Goal: Task Accomplishment & Management: Use online tool/utility

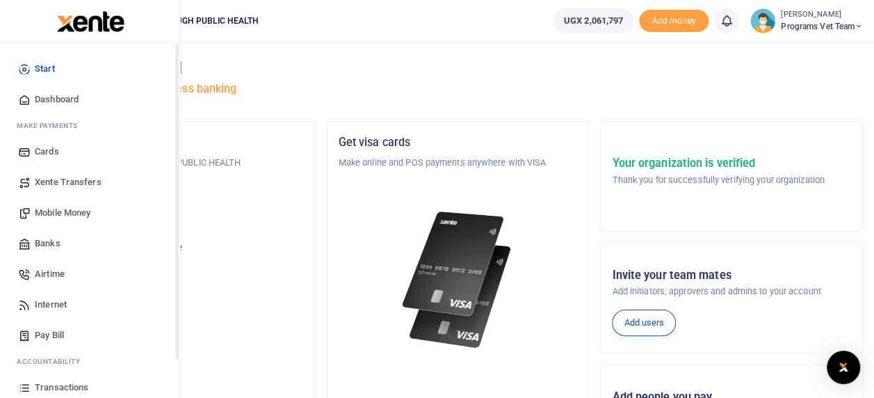
click at [19, 389] on icon at bounding box center [24, 387] width 13 height 13
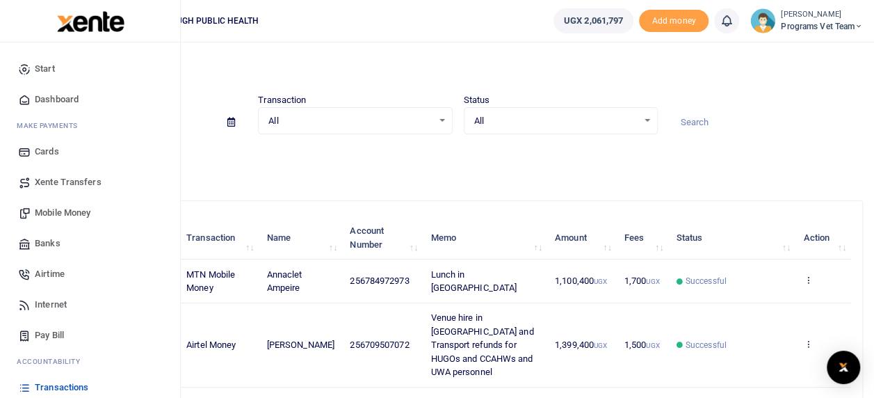
click at [71, 209] on span "Mobile Money" at bounding box center [63, 213] width 56 height 14
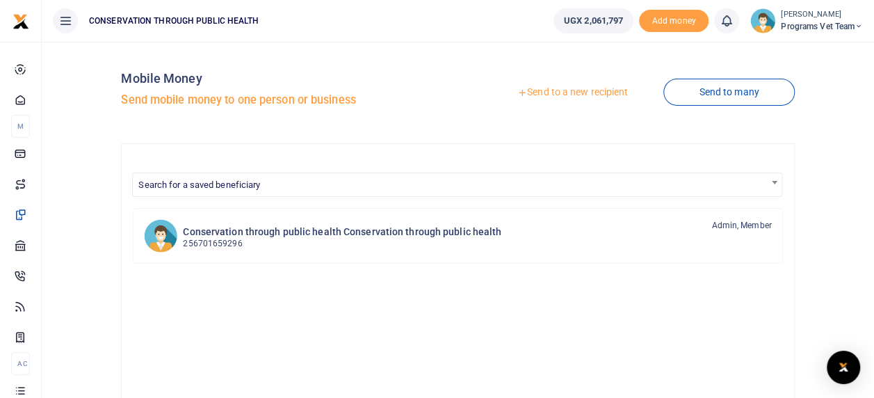
click at [544, 89] on link "Send to a new recipient" at bounding box center [572, 92] width 181 height 25
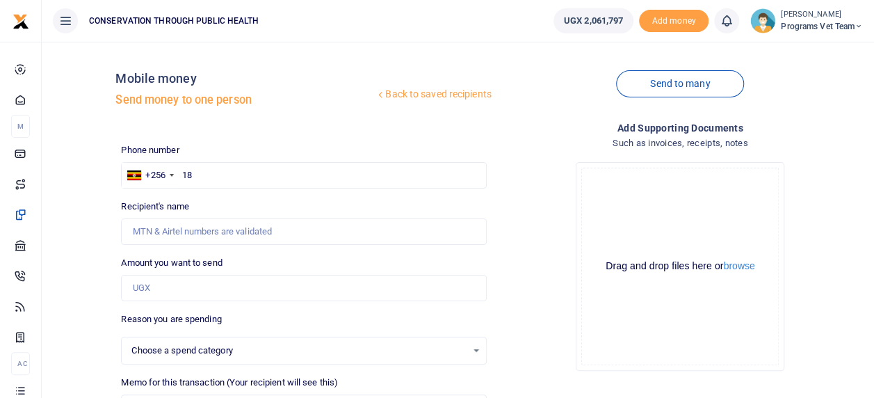
type input "185"
select select
type input "1"
type input "709507072"
click at [151, 296] on input "Amount you want to send" at bounding box center [303, 288] width 365 height 26
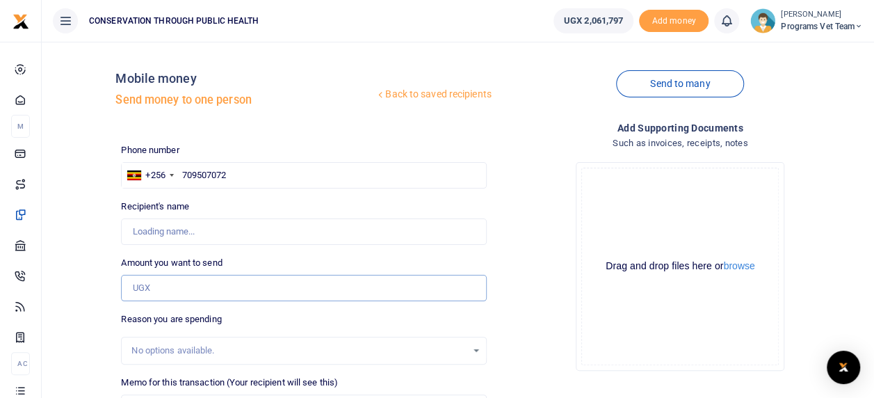
type input "[PERSON_NAME]"
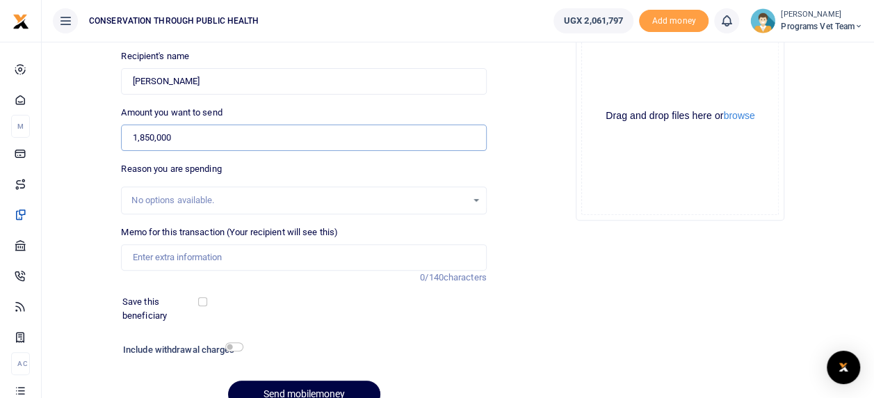
scroll to position [151, 0]
click at [364, 259] on input "Memo for this transaction (Your recipient will see this)" at bounding box center [303, 256] width 365 height 26
click at [199, 135] on input "1,850,000" at bounding box center [303, 137] width 365 height 26
type input "1,950,000"
click at [320, 252] on input "Memo for this transaction (Your recipient will see this)" at bounding box center [303, 256] width 365 height 26
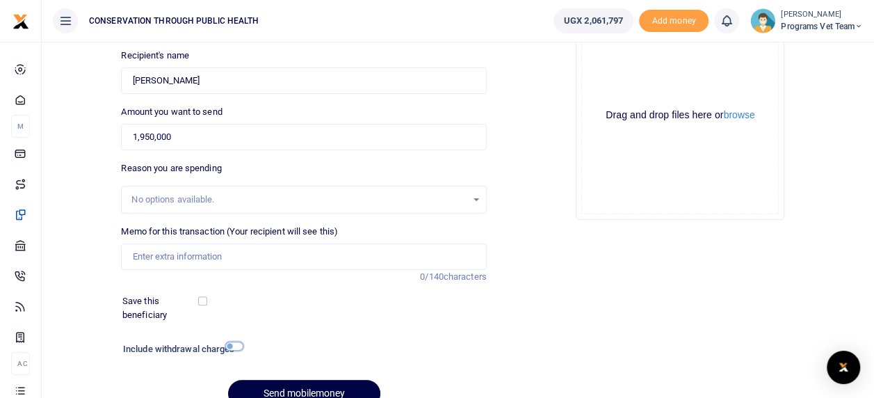
click at [238, 341] on input "checkbox" at bounding box center [234, 345] width 18 height 9
checkbox input "true"
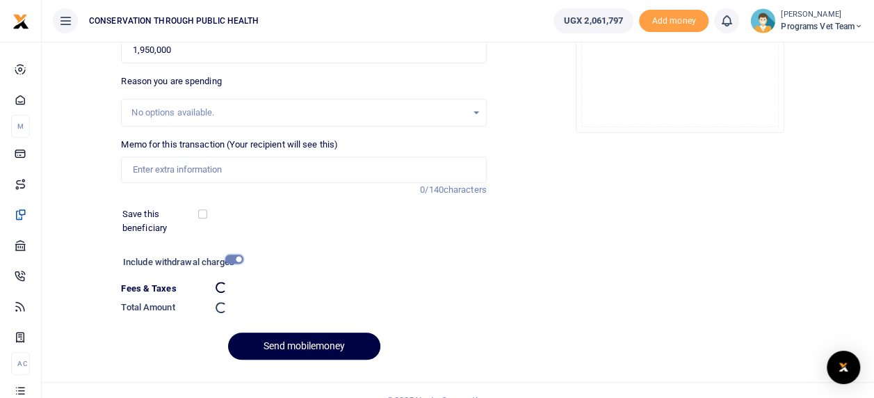
scroll to position [240, 0]
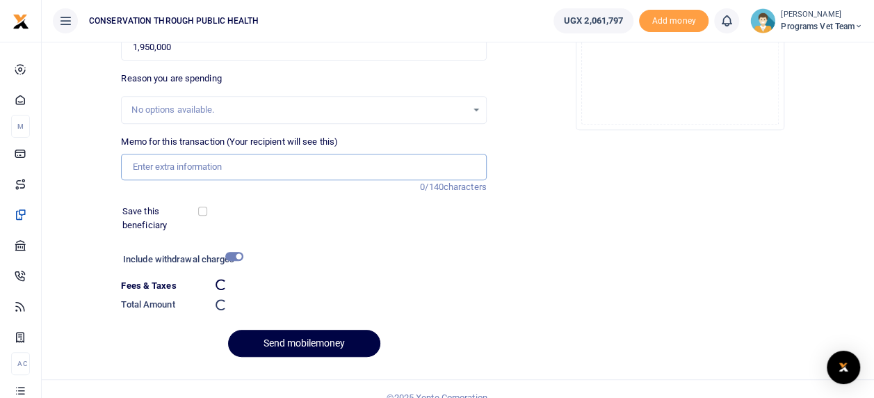
click at [340, 168] on input "Memo for this transaction (Your recipient will see this)" at bounding box center [303, 167] width 365 height 26
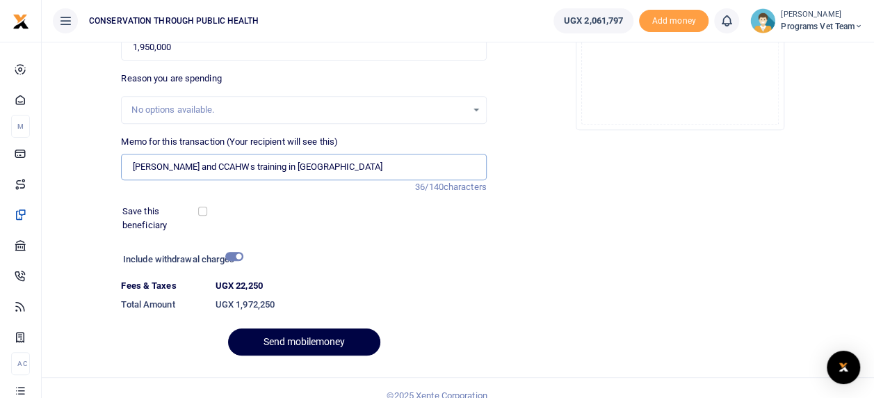
click at [132, 163] on input "HUGO and CCAHWs training in Rubuguri" at bounding box center [303, 167] width 365 height 26
type input "Lunch and Venue and Transport refunds for trainees and vet and UWA personnel HU…"
click at [195, 38] on ul "CONSERVATION THROUGH PUBLIC HEALTH" at bounding box center [292, 21] width 500 height 42
click at [183, 51] on input "1,950,000" at bounding box center [303, 47] width 365 height 26
type input "1,800,000"
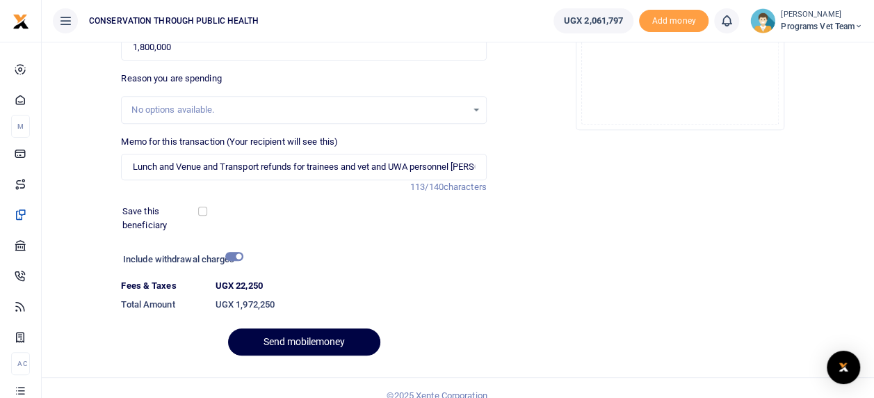
click at [780, 250] on div "Add supporting Documents Such as invoices, receipts, notes Drop your files here…" at bounding box center [680, 123] width 376 height 487
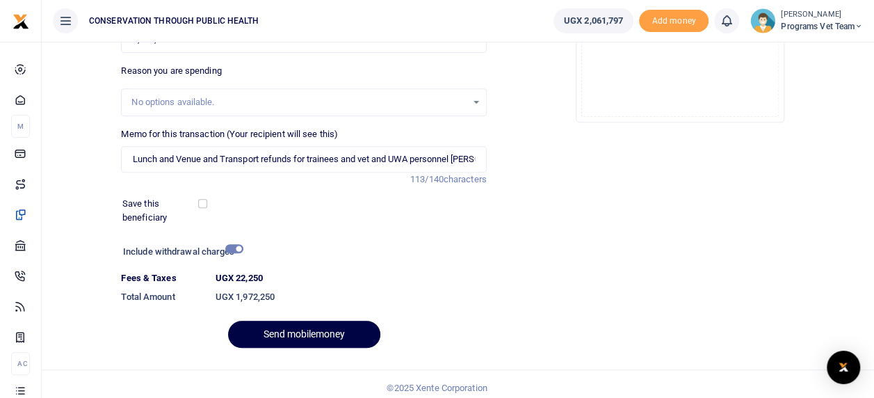
scroll to position [255, 0]
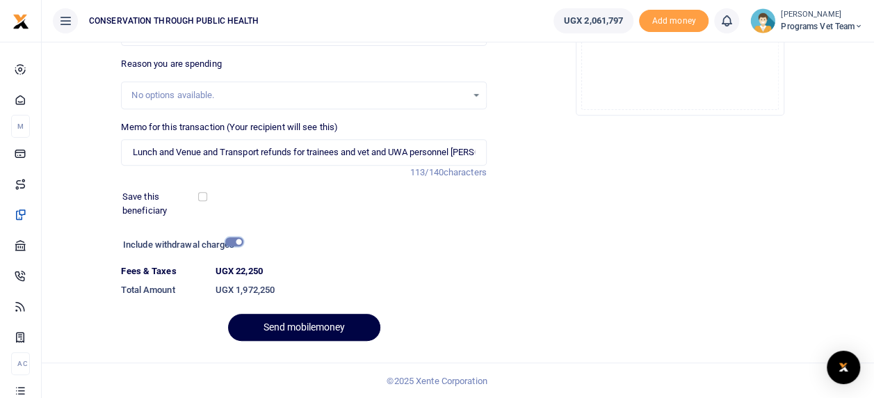
click at [233, 242] on input "checkbox" at bounding box center [234, 241] width 18 height 9
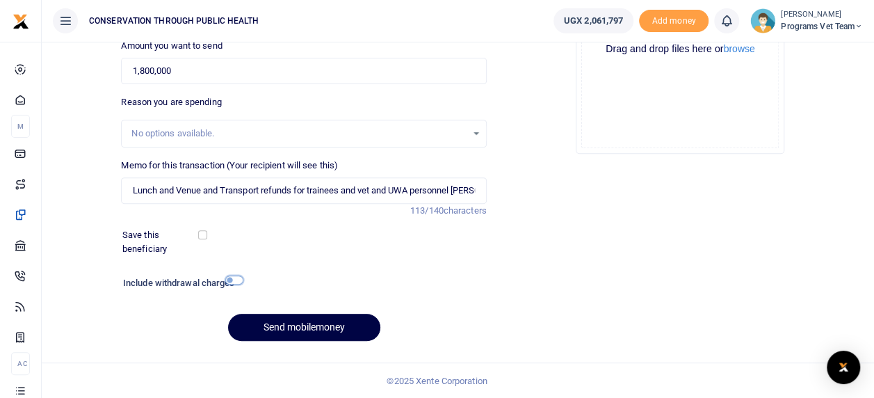
click at [236, 279] on input "checkbox" at bounding box center [234, 279] width 18 height 9
checkbox input "true"
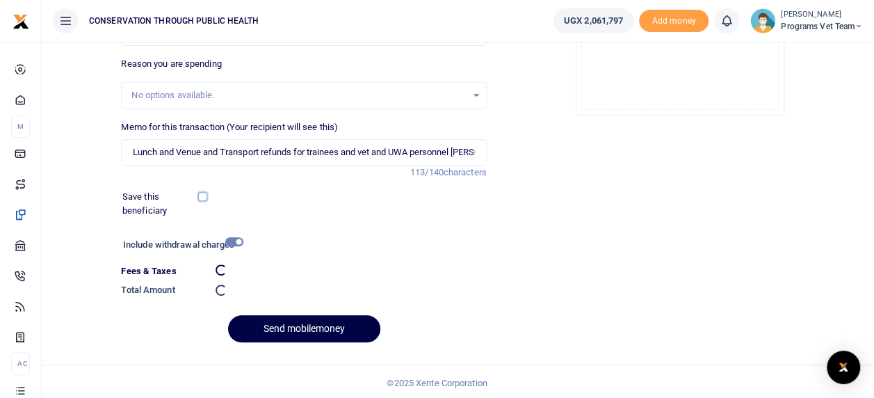
click at [204, 195] on input "checkbox" at bounding box center [202, 196] width 9 height 9
checkbox input "true"
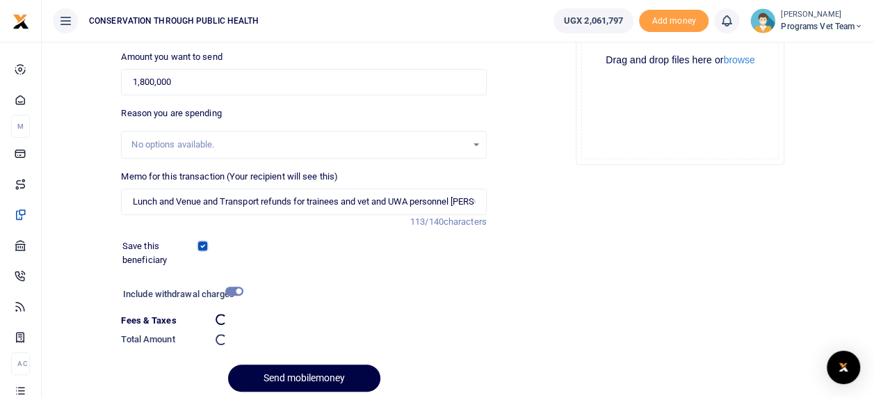
scroll to position [209, 0]
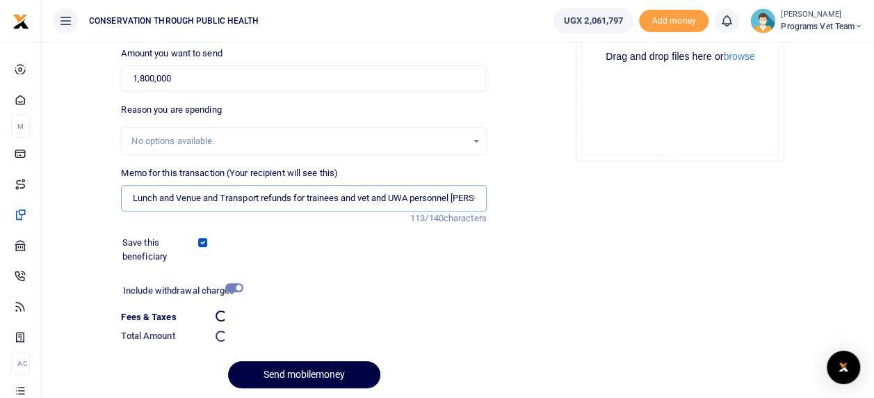
click at [457, 199] on input "Lunch and Venue and Transport refunds for trainees and vet and UWA personnel HU…" at bounding box center [303, 198] width 365 height 26
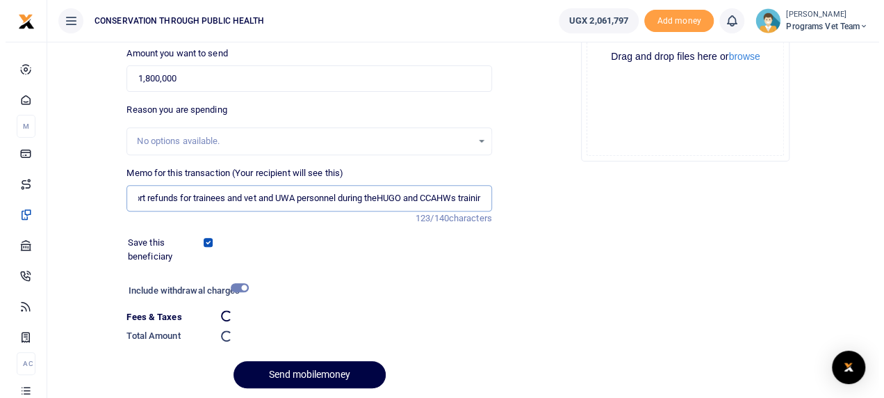
scroll to position [0, 182]
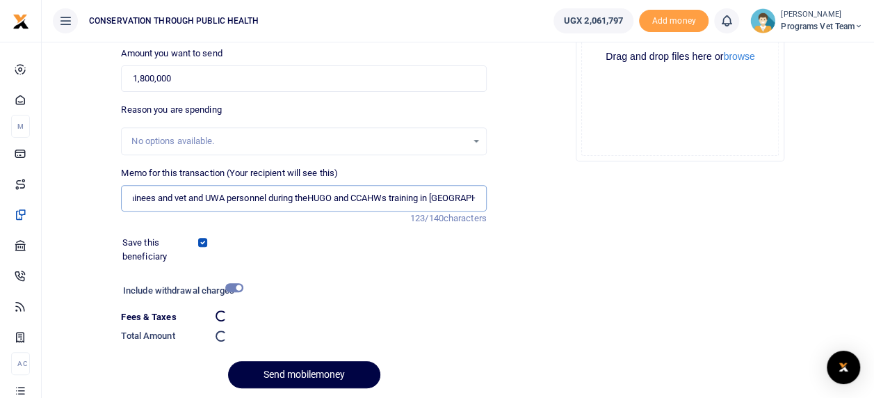
type input "Lunch and Venue and Transport refunds for trainees and vet and UWA personnel du…"
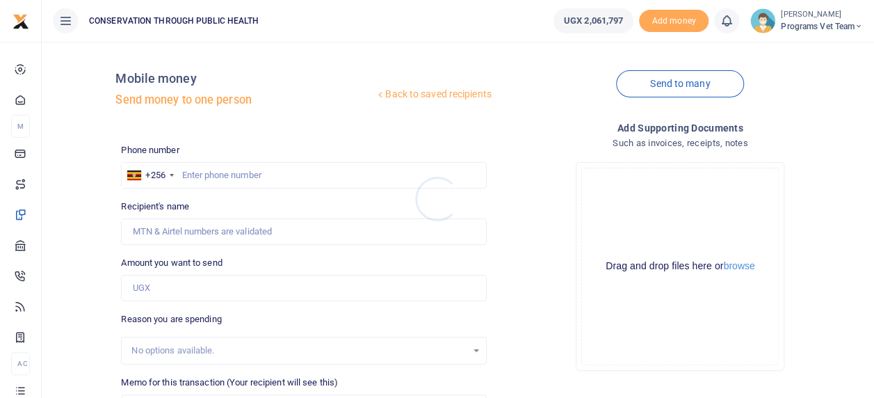
click at [297, 161] on div at bounding box center [437, 199] width 874 height 398
click at [382, 171] on input "text" at bounding box center [303, 175] width 365 height 26
type input "709507072"
click at [378, 294] on input "Amount you want to send" at bounding box center [303, 288] width 365 height 26
type input "1,800,000"
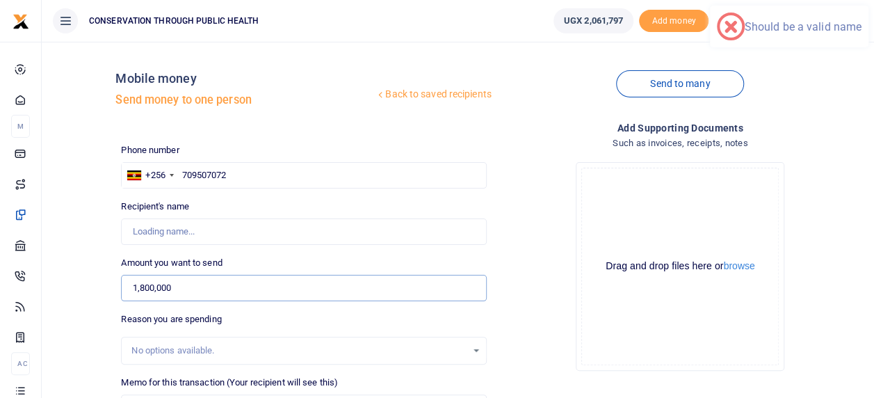
type input "[PERSON_NAME]"
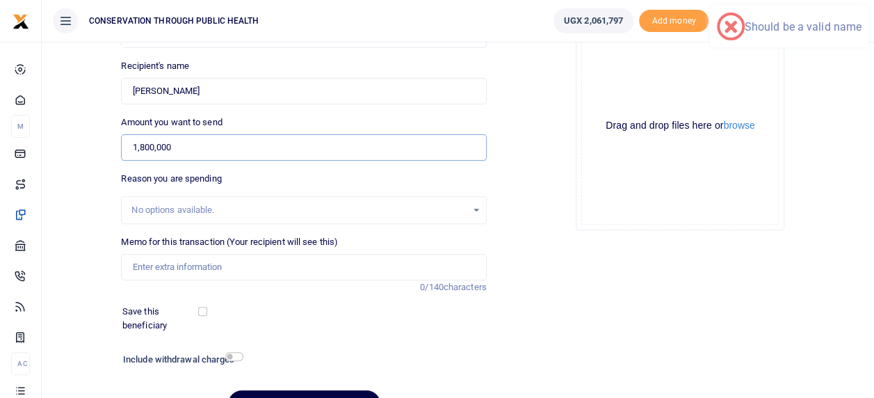
scroll to position [142, 0]
click at [424, 263] on input "Memo for this transaction (Your recipient will see this)" at bounding box center [303, 265] width 365 height 26
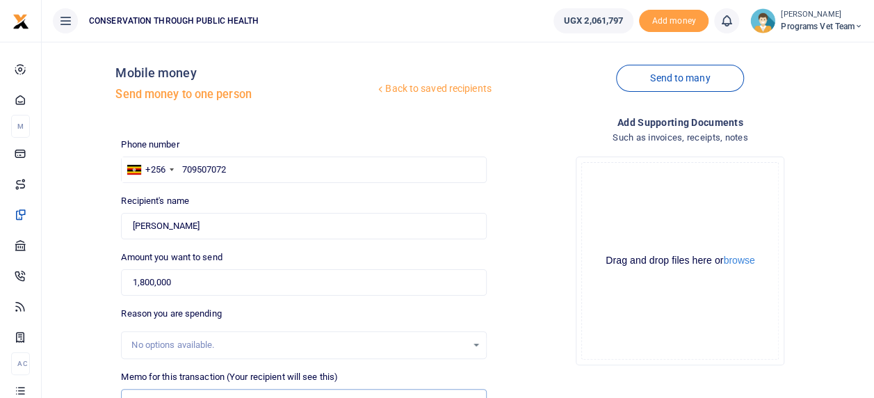
scroll to position [0, 0]
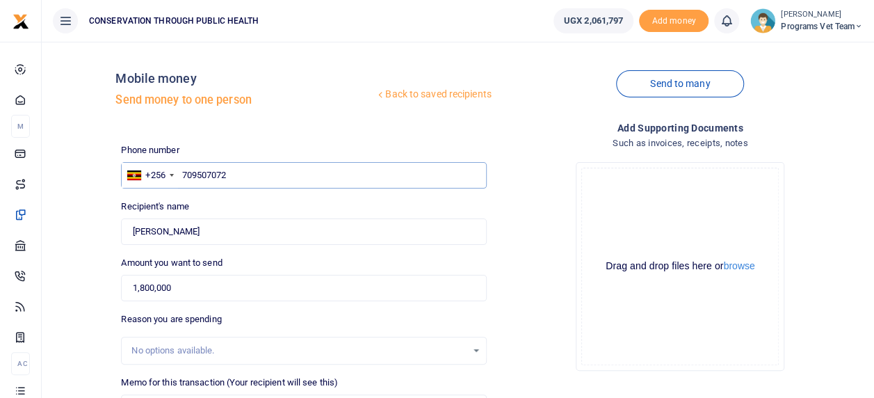
click at [378, 170] on input "709507072" at bounding box center [303, 175] width 365 height 26
type input "0709507072"
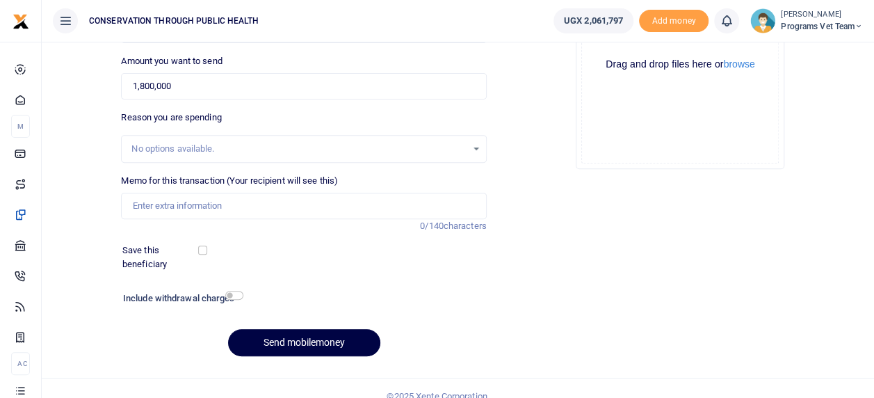
scroll to position [206, 0]
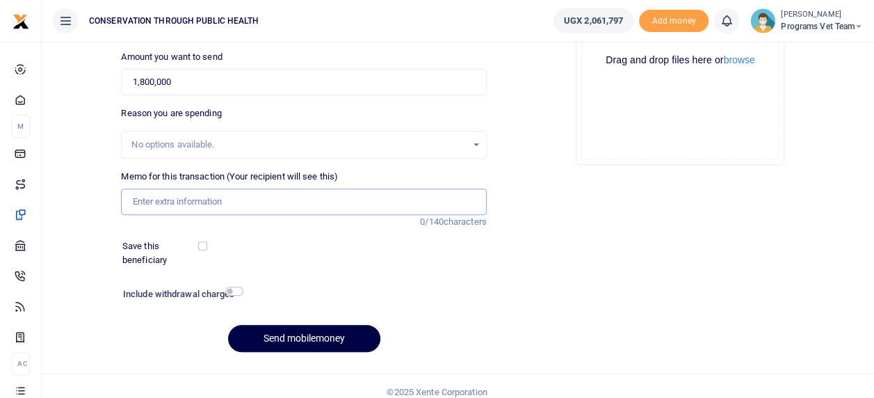
click at [329, 200] on input "Memo for this transaction (Your recipient will see this)" at bounding box center [303, 201] width 365 height 26
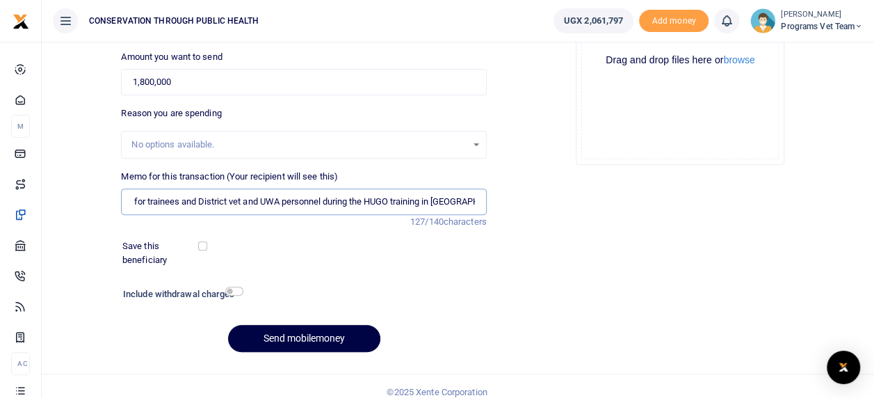
scroll to position [0, 172]
type input "Venue hire and lunch and transport refunds for trainees and District vet and UW…"
click at [201, 246] on input "checkbox" at bounding box center [202, 245] width 9 height 9
checkbox input "true"
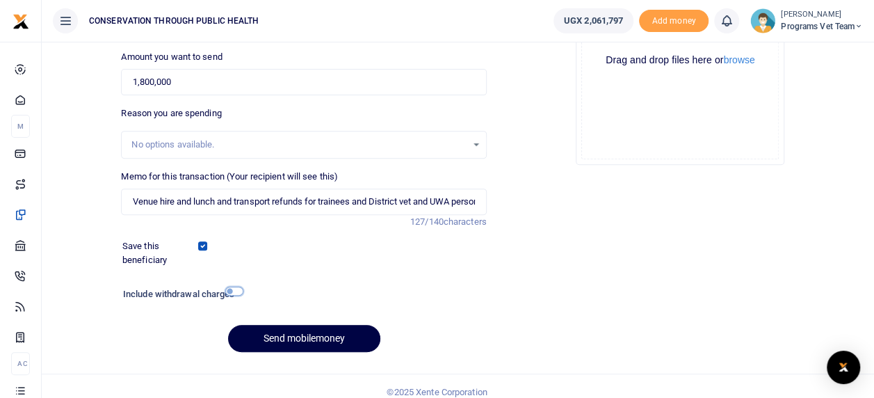
click at [235, 288] on input "checkbox" at bounding box center [234, 290] width 18 height 9
checkbox input "true"
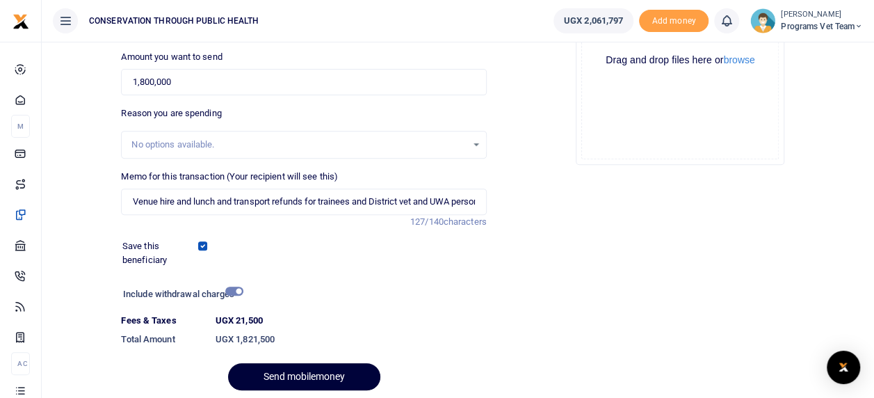
click at [300, 368] on button "Send mobilemoney" at bounding box center [304, 376] width 152 height 27
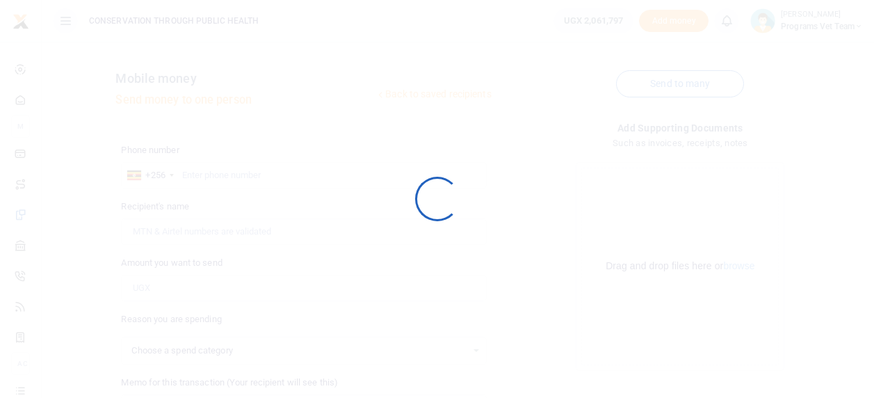
select select
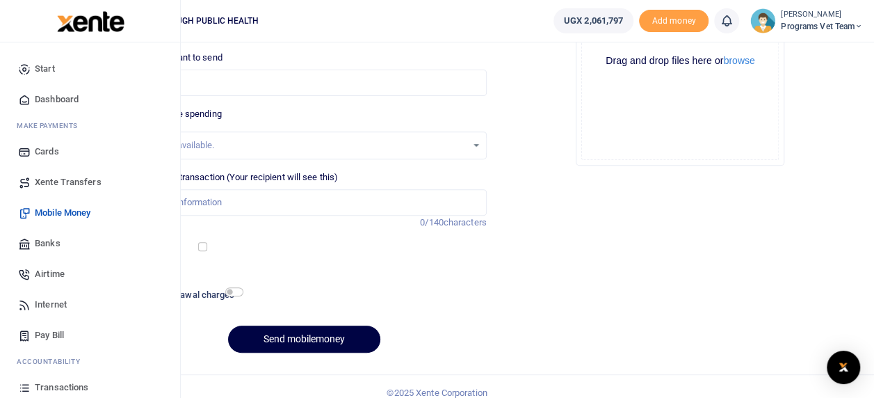
click at [61, 383] on span "Transactions" at bounding box center [62, 387] width 54 height 14
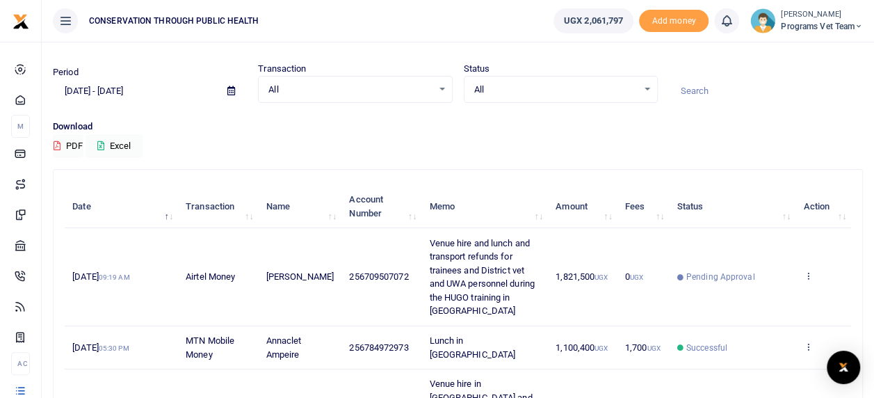
scroll to position [29, 0]
